Goal: Task Accomplishment & Management: Use online tool/utility

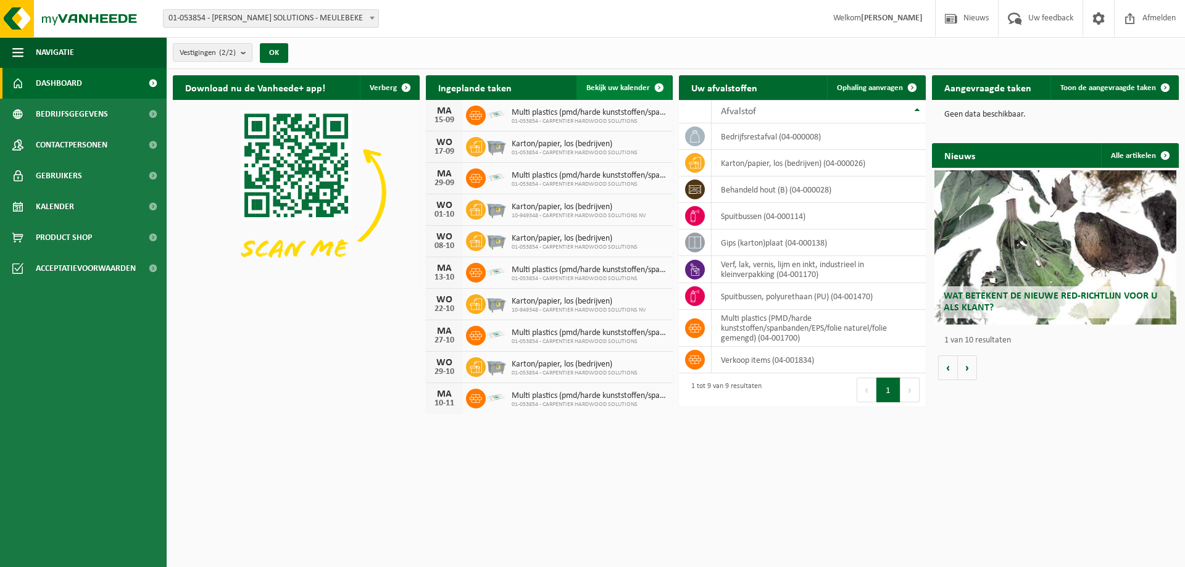
click at [619, 81] on link "Bekijk uw kalender" at bounding box center [624, 87] width 95 height 25
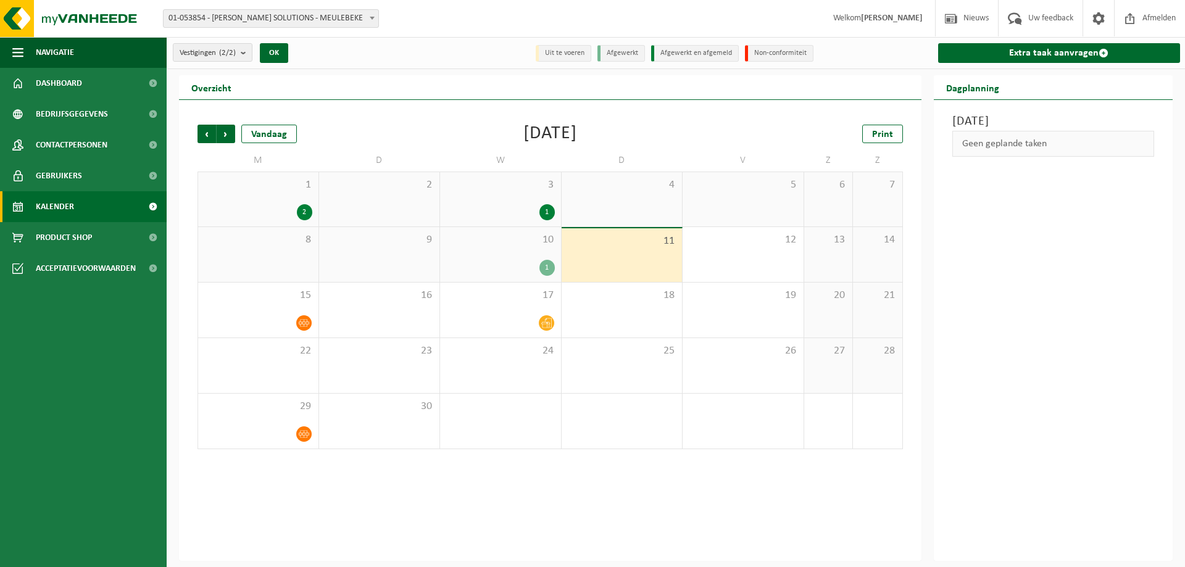
click at [277, 207] on div "2" at bounding box center [258, 212] width 108 height 16
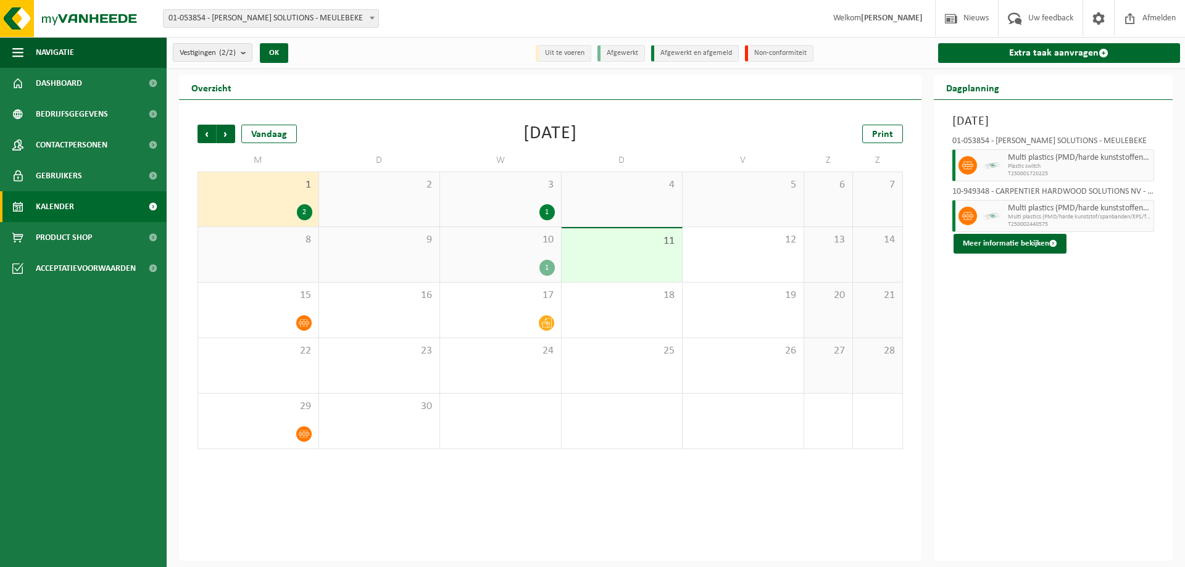
click at [509, 254] on div "10 1" at bounding box center [500, 254] width 121 height 55
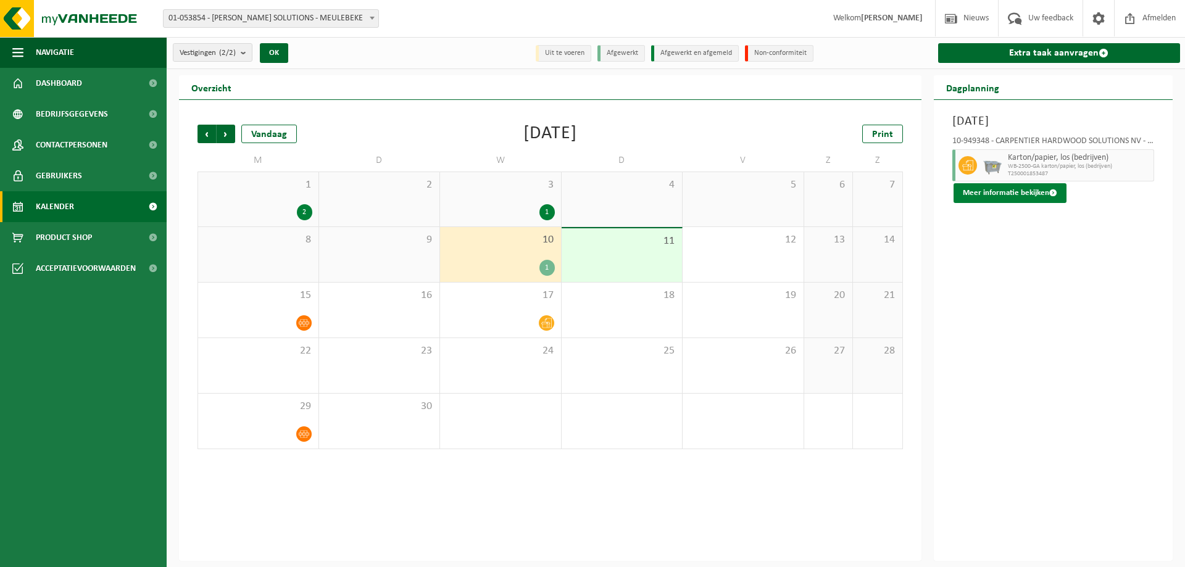
click at [1016, 193] on button "Meer informatie bekijken" at bounding box center [1010, 193] width 113 height 20
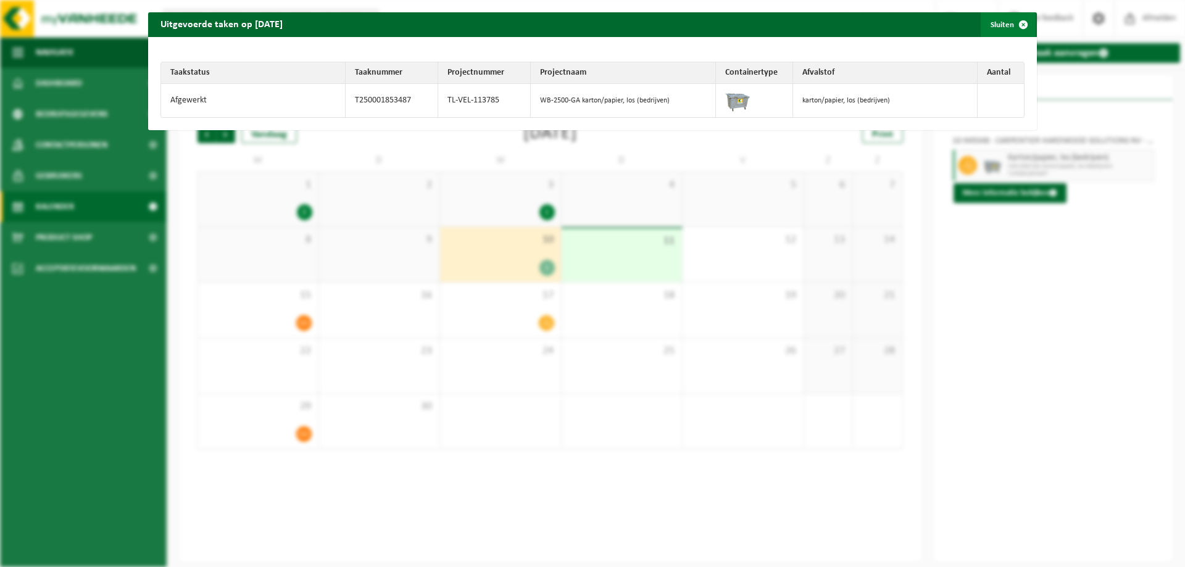
click at [1016, 24] on span "button" at bounding box center [1023, 24] width 25 height 25
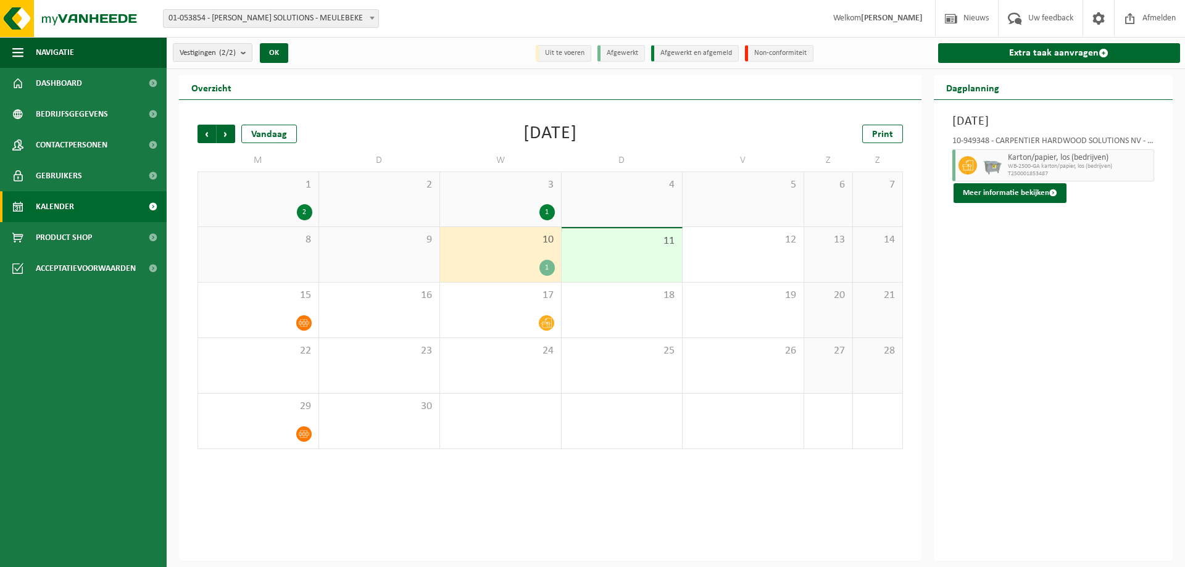
click at [619, 251] on div "11" at bounding box center [622, 255] width 121 height 54
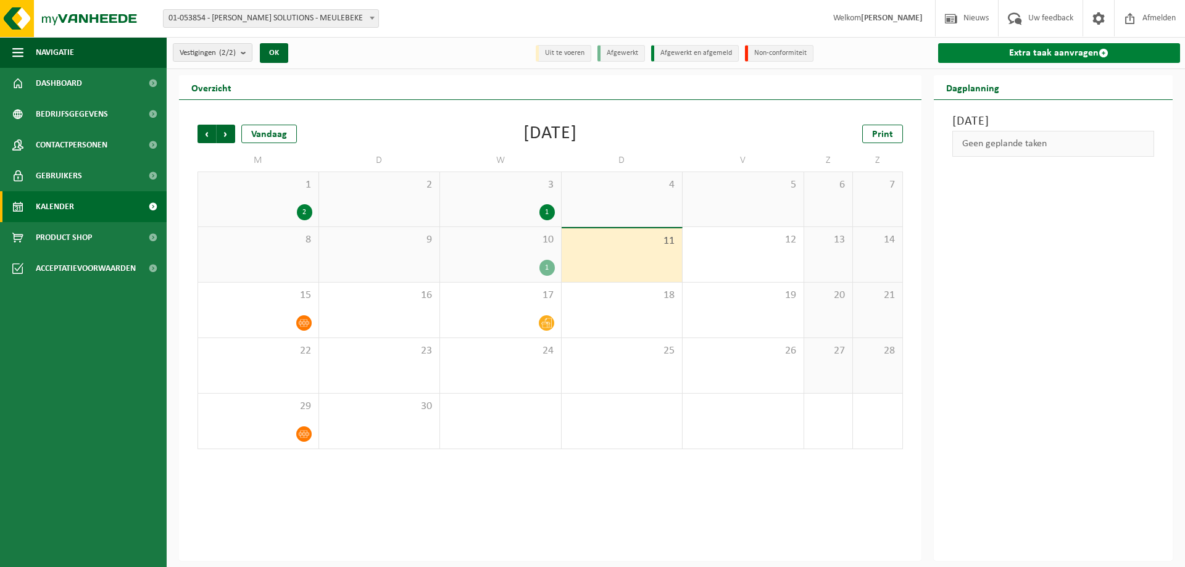
click at [1059, 49] on link "Extra taak aanvragen" at bounding box center [1059, 53] width 243 height 20
click at [542, 257] on div "10 1" at bounding box center [500, 254] width 121 height 55
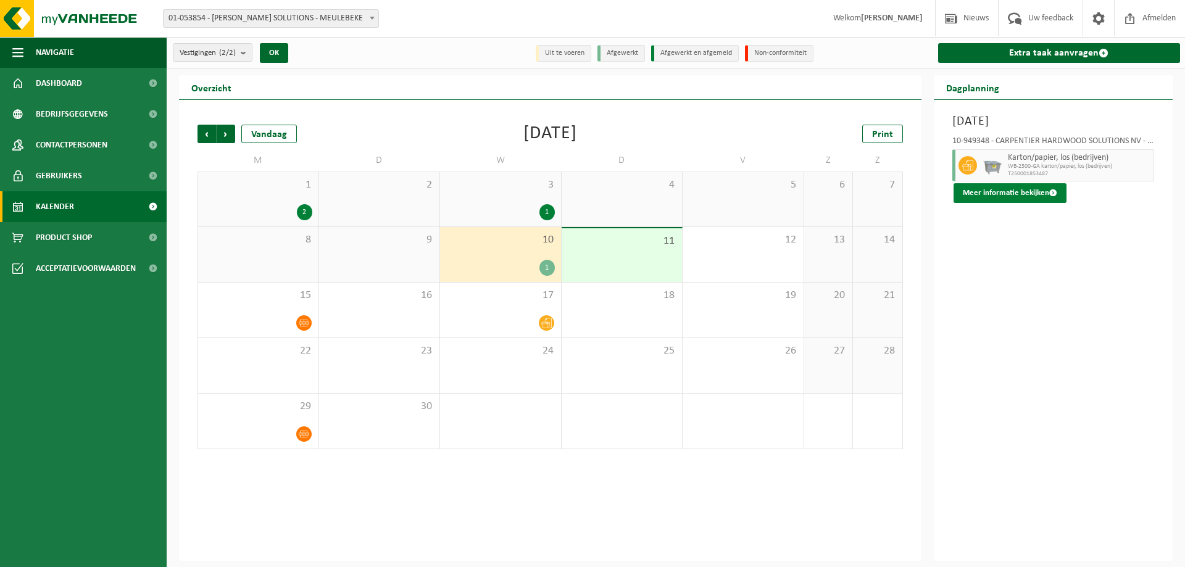
click at [1041, 194] on button "Meer informatie bekijken" at bounding box center [1010, 193] width 113 height 20
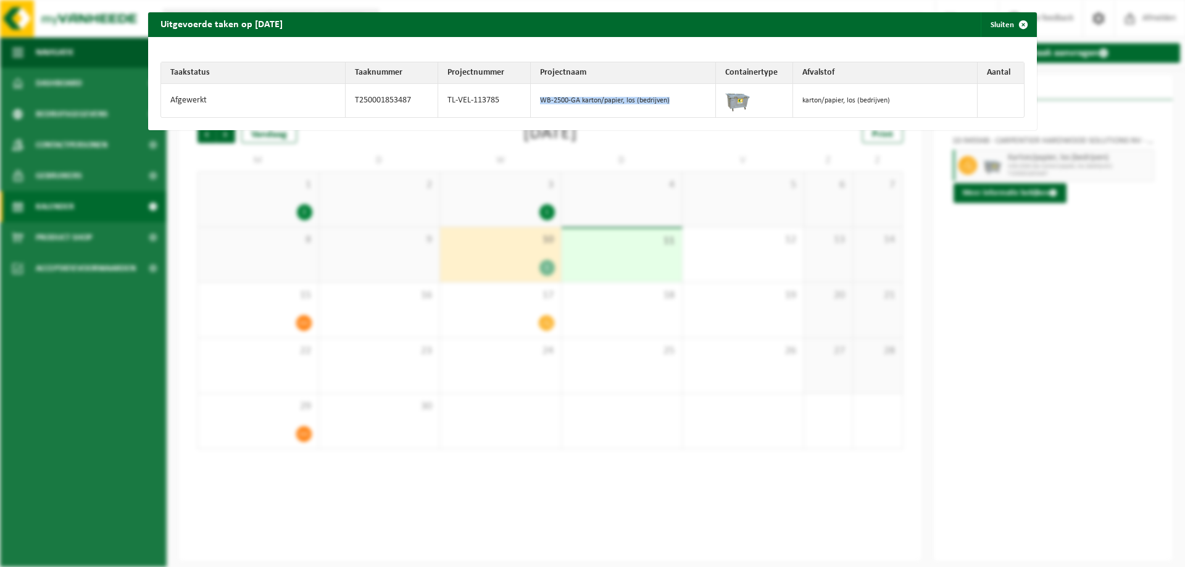
drag, startPoint x: 639, startPoint y: 104, endPoint x: 539, endPoint y: 101, distance: 100.1
click at [539, 101] on td "WB-2500-GA karton/papier, los (bedrijven)" at bounding box center [623, 100] width 185 height 33
click at [1124, 227] on div "Uitgevoerde taken op 2025-09-10 Sluiten Taakstatus Taaknummer Projectnummer Pro…" at bounding box center [592, 283] width 1185 height 567
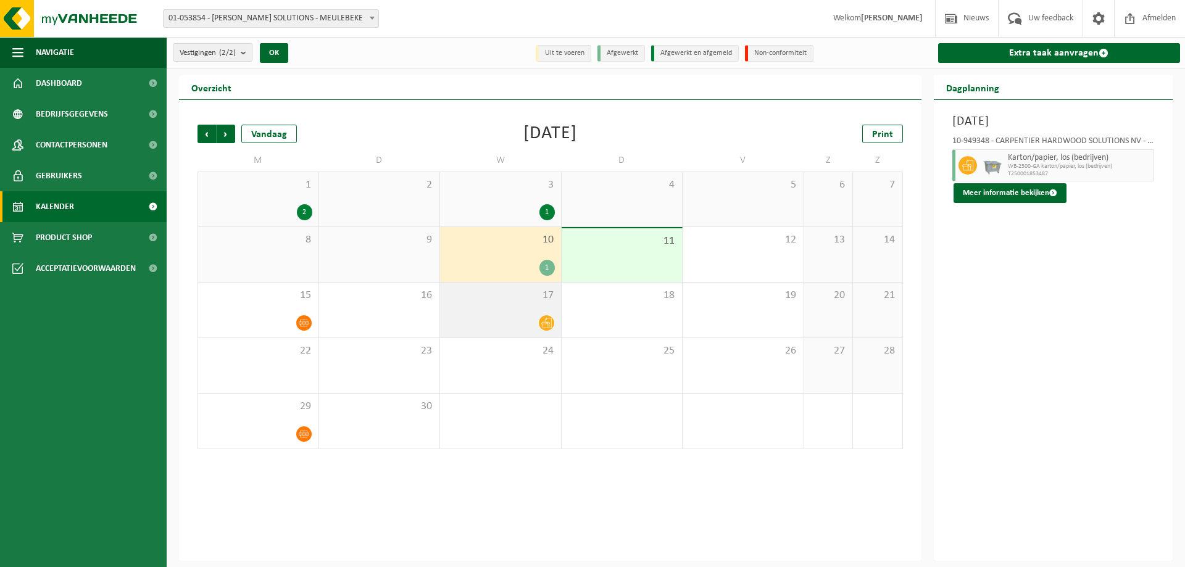
click at [496, 307] on div "17" at bounding box center [500, 310] width 121 height 55
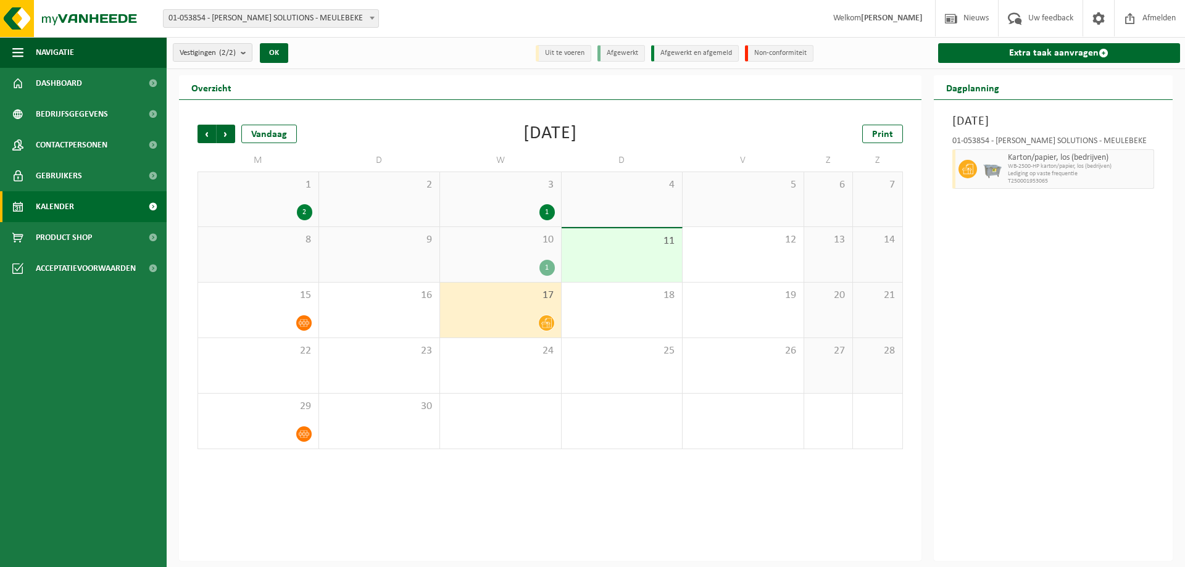
click at [522, 248] on div "10 1" at bounding box center [500, 254] width 121 height 55
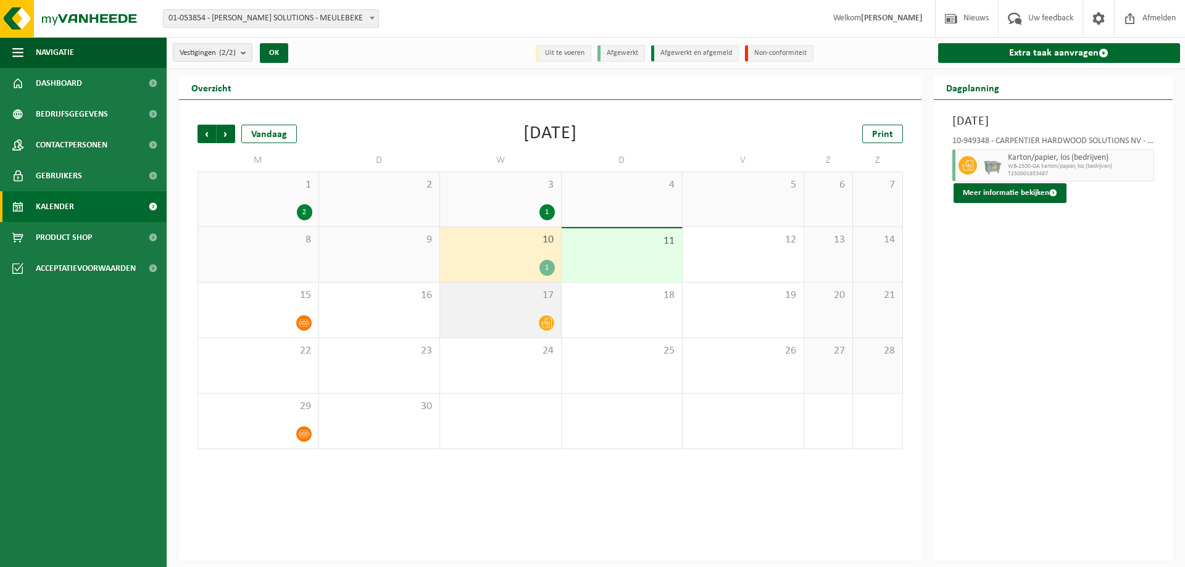
click at [505, 304] on div "17" at bounding box center [500, 310] width 121 height 55
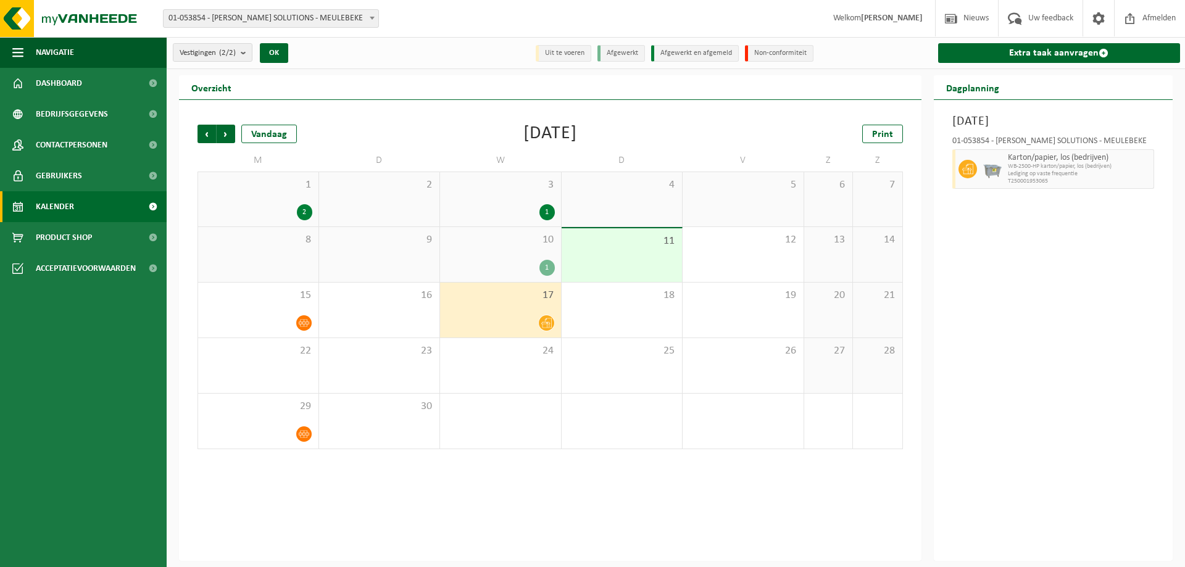
click at [514, 244] on span "10" at bounding box center [500, 240] width 109 height 14
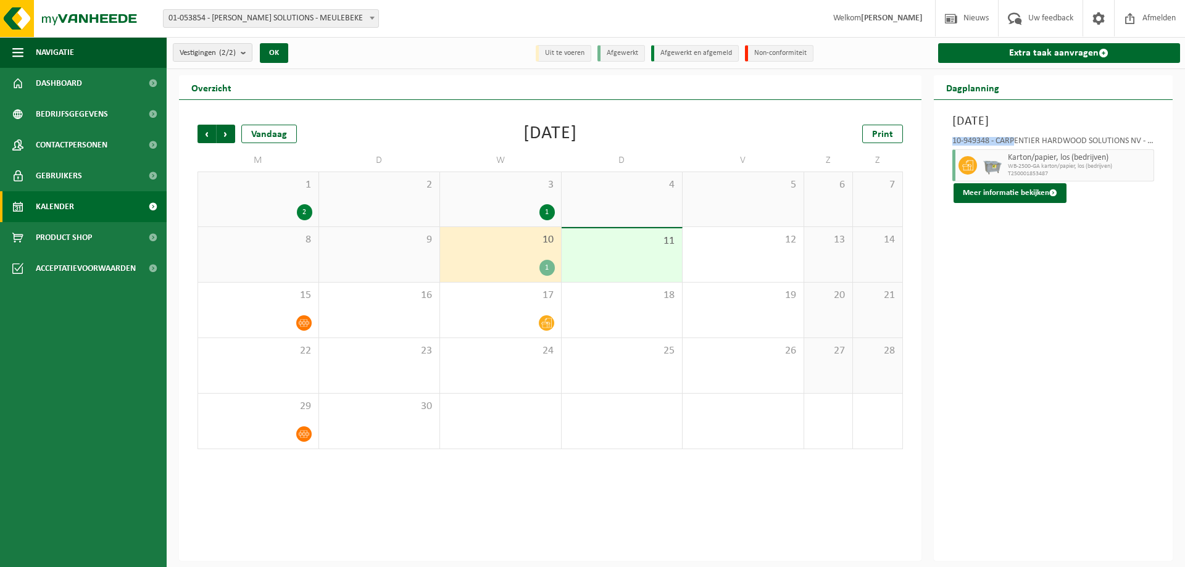
drag, startPoint x: 950, startPoint y: 140, endPoint x: 1014, endPoint y: 138, distance: 64.9
click at [1014, 138] on div "10-949348 - CARPENTIER HARDWOOD SOLUTIONS NV - MEULEBEKE Karton/papier, los (be…" at bounding box center [1053, 167] width 215 height 72
click at [1142, 234] on div "Woensdag 10 september 2025 10-949348 - CARPENTIER HARDWOOD SOLUTIONS NV - MEULE…" at bounding box center [1054, 330] width 240 height 461
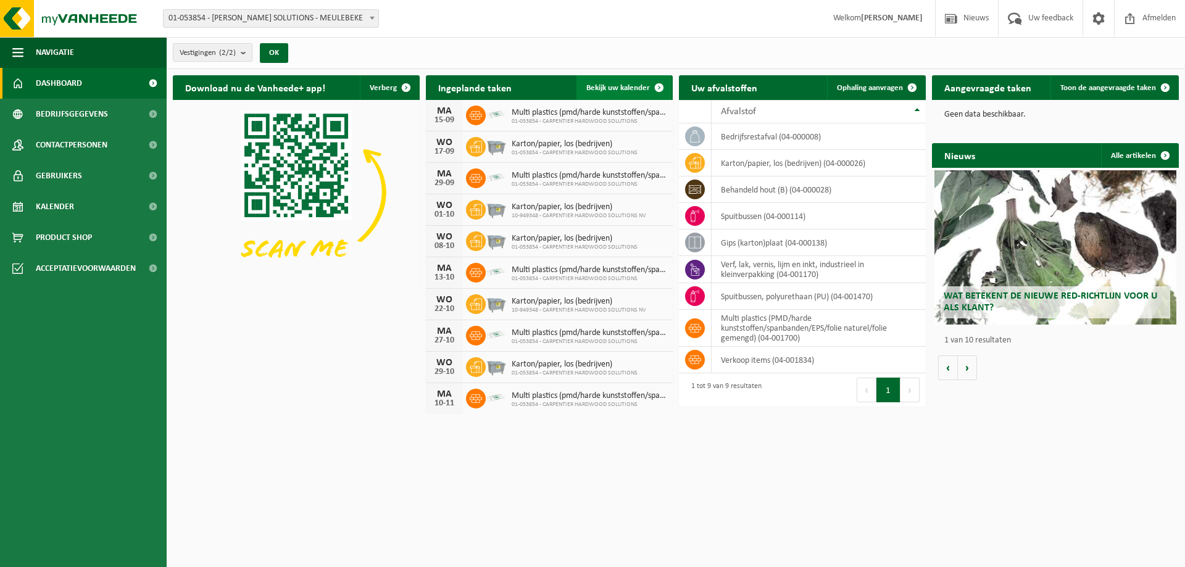
click at [643, 85] on span "Bekijk uw kalender" at bounding box center [619, 88] width 64 height 8
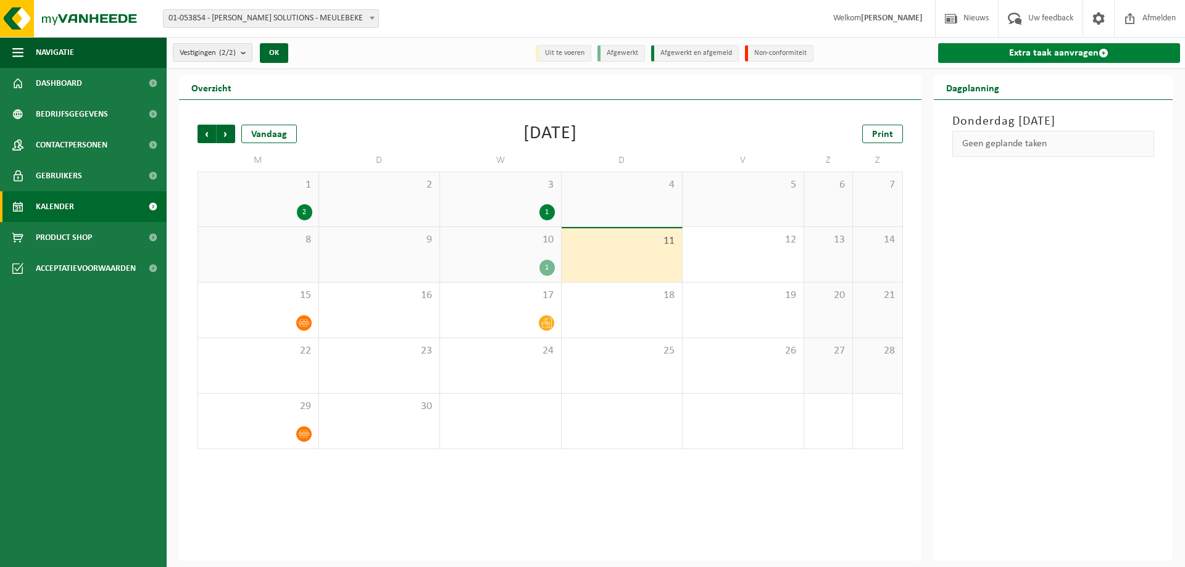
click at [1057, 51] on link "Extra taak aanvragen" at bounding box center [1059, 53] width 243 height 20
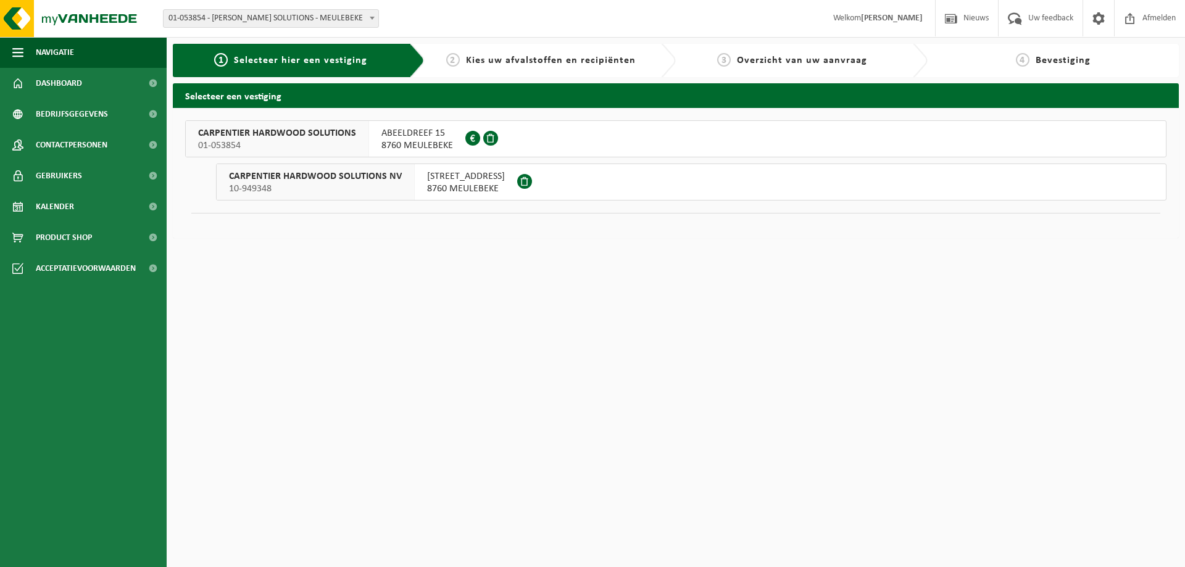
drag, startPoint x: 498, startPoint y: 187, endPoint x: 391, endPoint y: 282, distance: 142.6
click at [391, 282] on html "Vestiging: 01-053854 - CARPENTIER HARDWOOD SOLUTIONS - MEULEBEKE 10-949348 - CA…" at bounding box center [592, 283] width 1185 height 567
drag, startPoint x: 424, startPoint y: 167, endPoint x: 486, endPoint y: 199, distance: 69.9
click at [484, 198] on div "NIJVERHEIDSSTRAAT 11 8760 MEULEBEKE" at bounding box center [466, 182] width 102 height 36
